Goal: Information Seeking & Learning: Learn about a topic

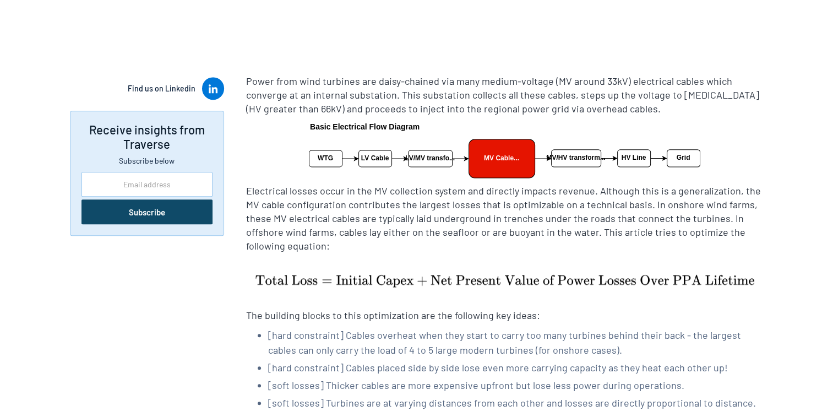
scroll to position [881, 0]
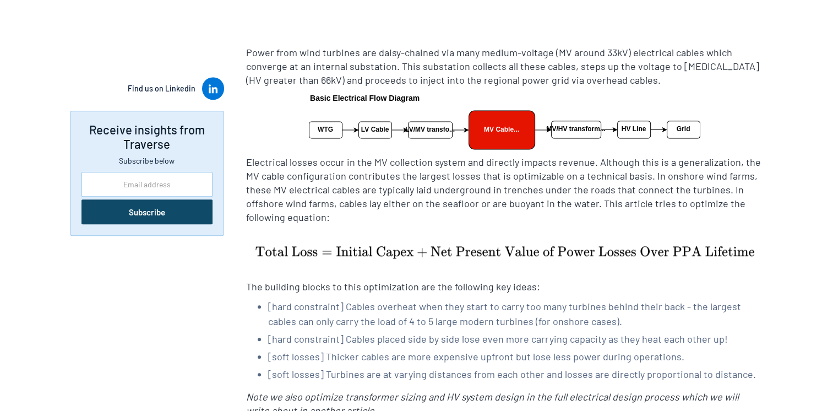
drag, startPoint x: 707, startPoint y: 121, endPoint x: 653, endPoint y: 153, distance: 62.5
click at [297, 129] on figure at bounding box center [504, 121] width 517 height 57
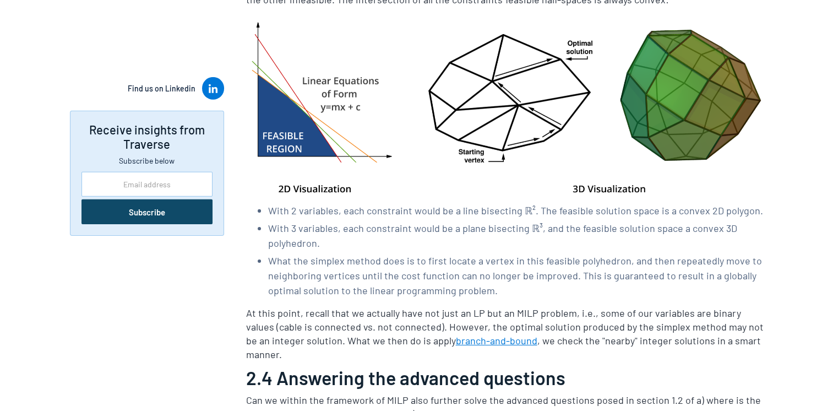
scroll to position [3303, 0]
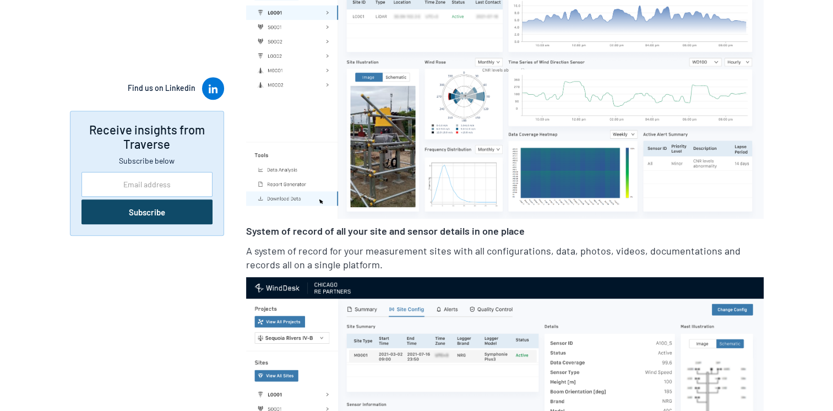
scroll to position [936, 0]
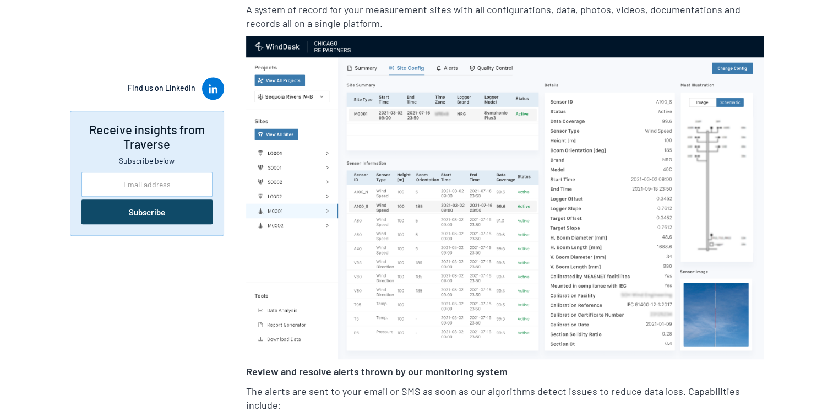
drag, startPoint x: 447, startPoint y: 140, endPoint x: 311, endPoint y: 217, distance: 156.3
click at [311, 217] on img at bounding box center [504, 198] width 517 height 324
drag, startPoint x: 441, startPoint y: 144, endPoint x: 449, endPoint y: 146, distance: 8.5
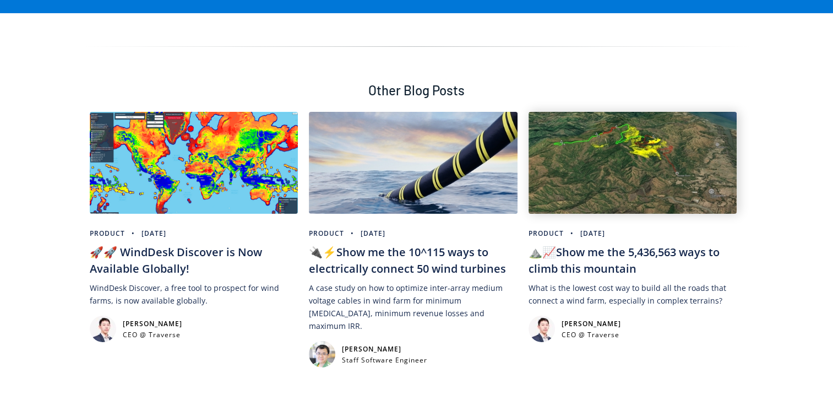
scroll to position [4018, 0]
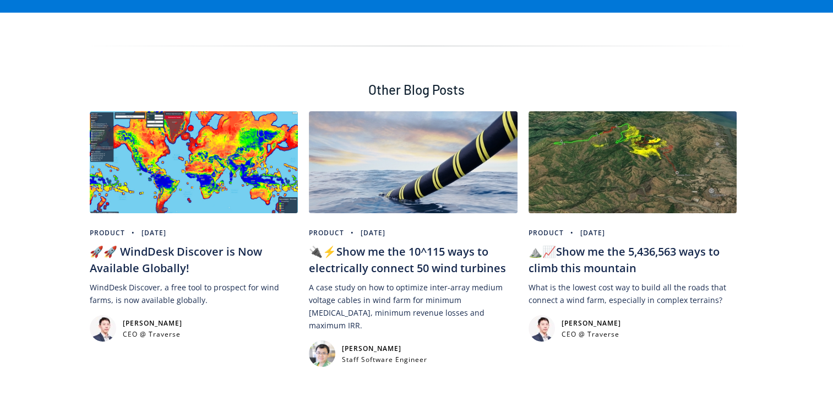
click at [425, 243] on div "🔌⚡Show me the 10^115 ways to electrically connect 50 wind turbines" at bounding box center [413, 259] width 209 height 33
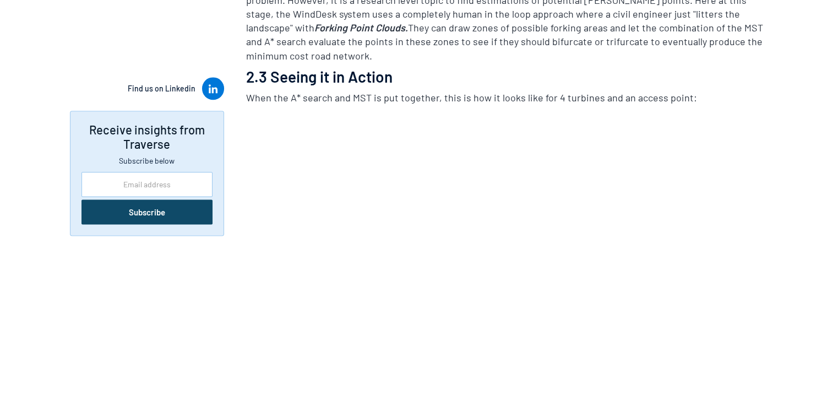
scroll to position [5560, 0]
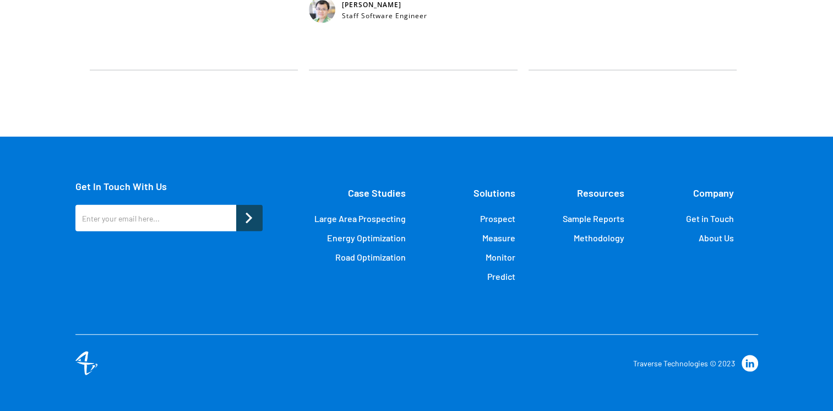
scroll to position [6991, 0]
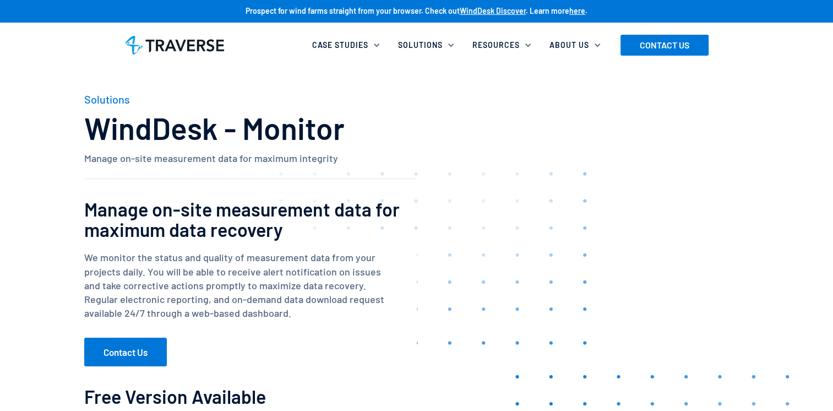
click at [50, 265] on div at bounding box center [416, 282] width 833 height 564
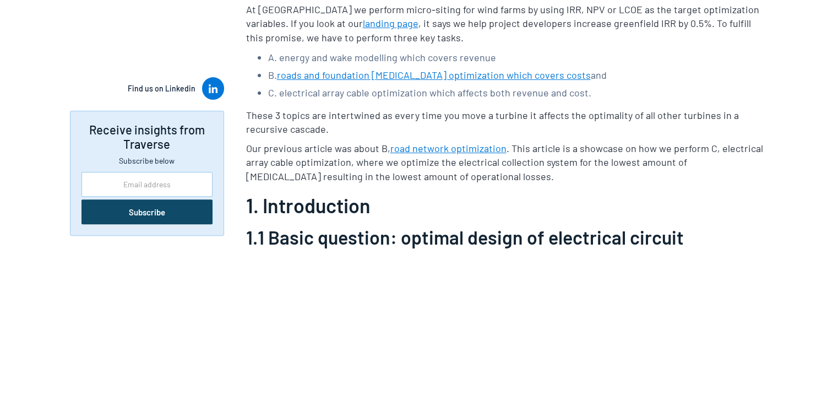
scroll to position [553, 0]
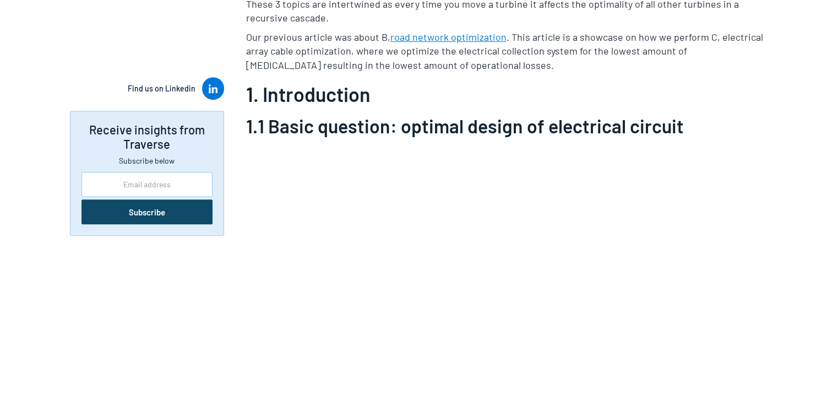
scroll to position [553, 0]
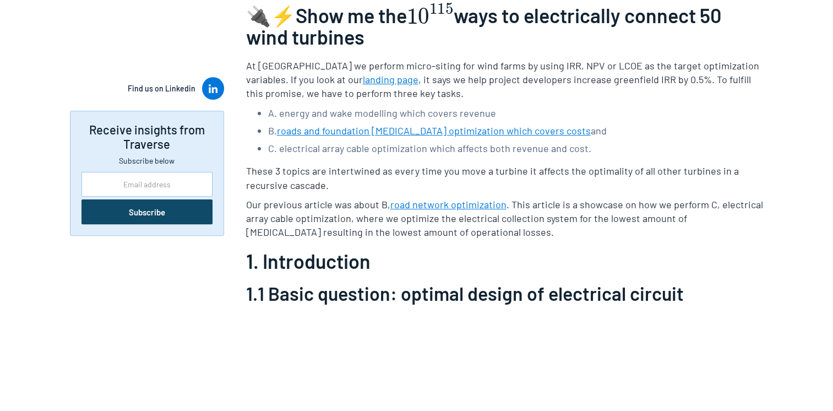
scroll to position [330, 0]
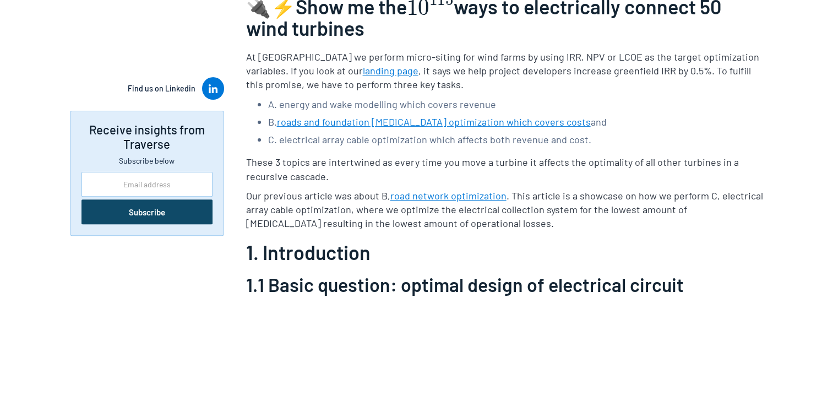
click at [377, 122] on link "roads and foundation CAPEX optimization which covers costs" at bounding box center [434, 122] width 314 height 12
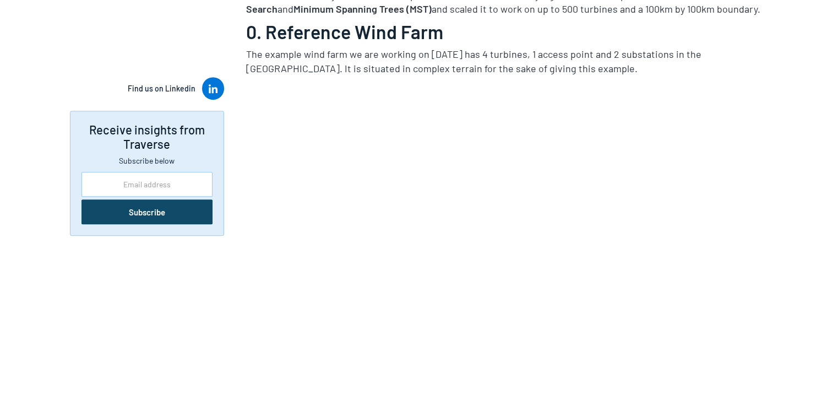
scroll to position [489, 0]
